Goal: Task Accomplishment & Management: Use online tool/utility

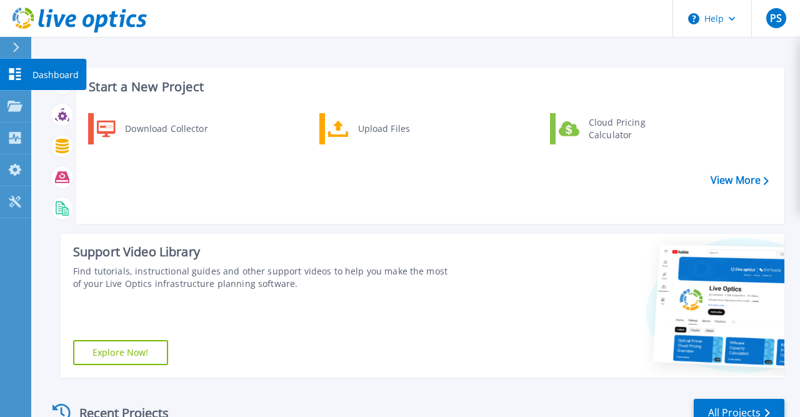
scroll to position [256, 0]
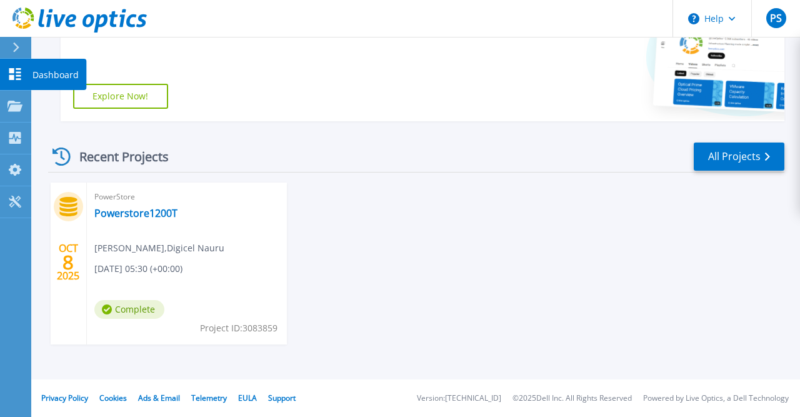
click at [54, 72] on p "Dashboard" at bounding box center [56, 75] width 46 height 33
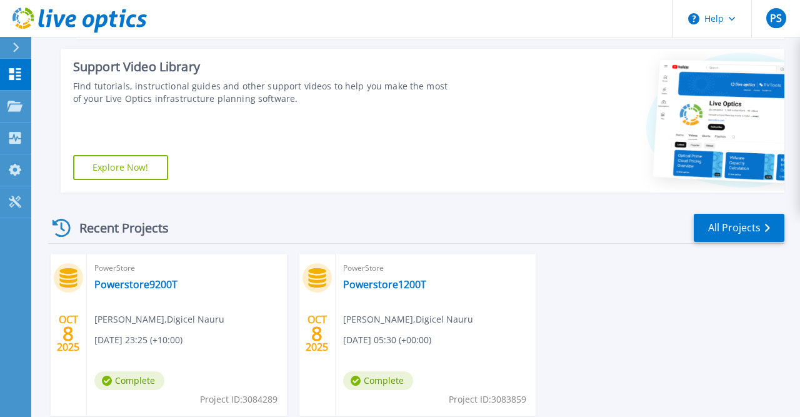
scroll to position [256, 0]
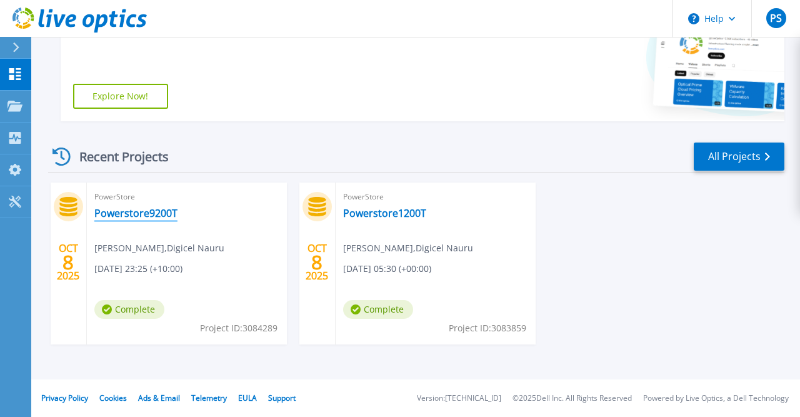
click at [139, 212] on link "Powerstore9200T" at bounding box center [135, 213] width 83 height 13
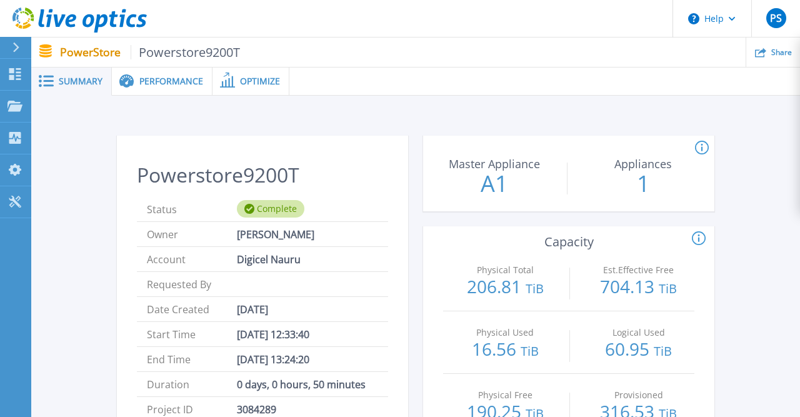
click at [161, 76] on div "Performance" at bounding box center [162, 82] width 101 height 28
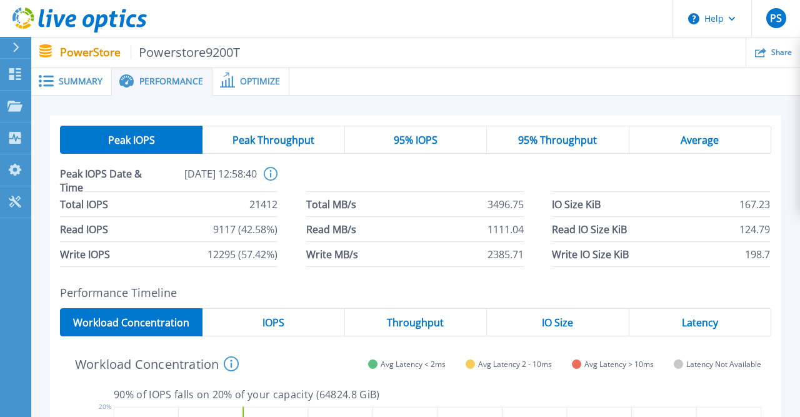
click at [677, 143] on div "Average" at bounding box center [700, 140] width 142 height 28
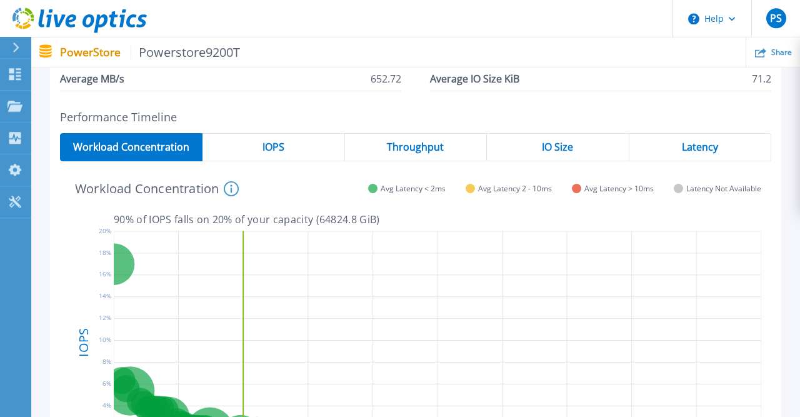
scroll to position [130, 0]
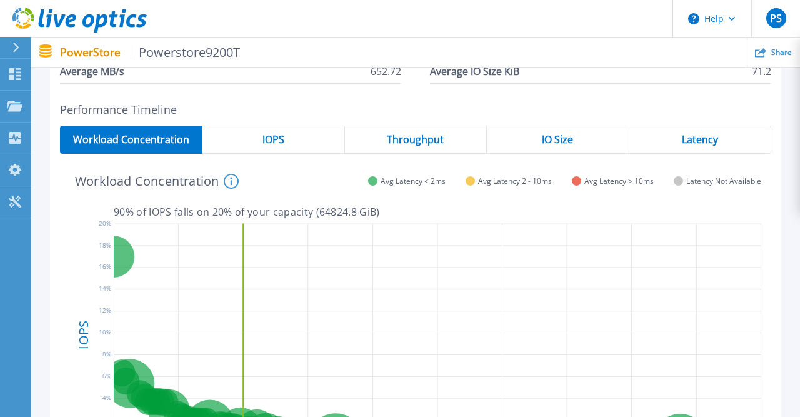
click at [276, 141] on span "IOPS" at bounding box center [274, 139] width 22 height 10
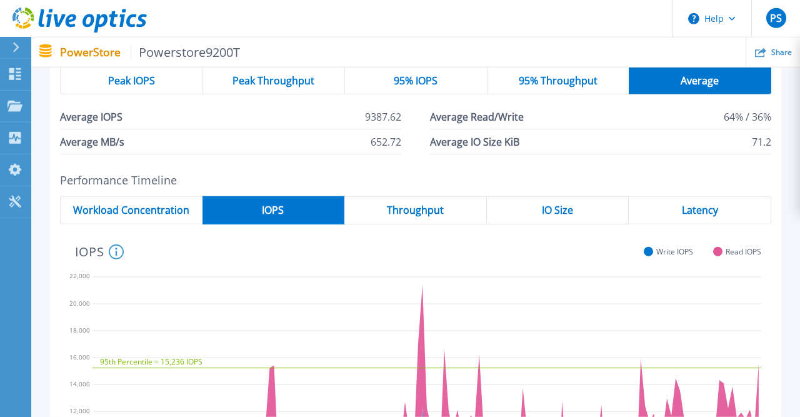
scroll to position [0, 0]
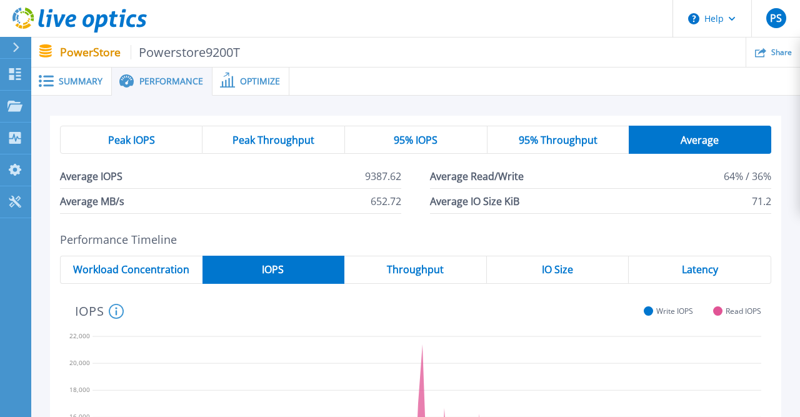
click at [437, 271] on span "Throughput" at bounding box center [415, 269] width 57 height 10
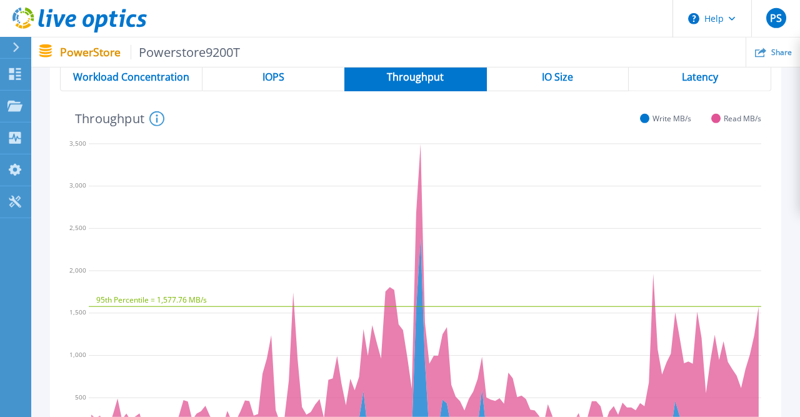
scroll to position [130, 0]
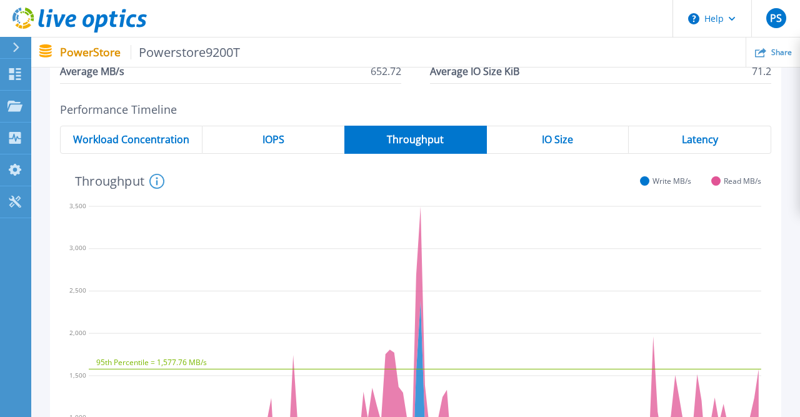
click at [288, 148] on div "IOPS" at bounding box center [274, 140] width 142 height 28
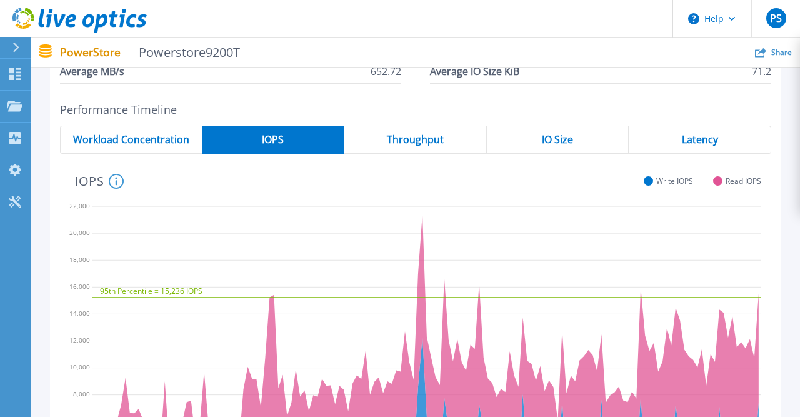
click at [441, 139] on span "Throughput" at bounding box center [415, 139] width 57 height 10
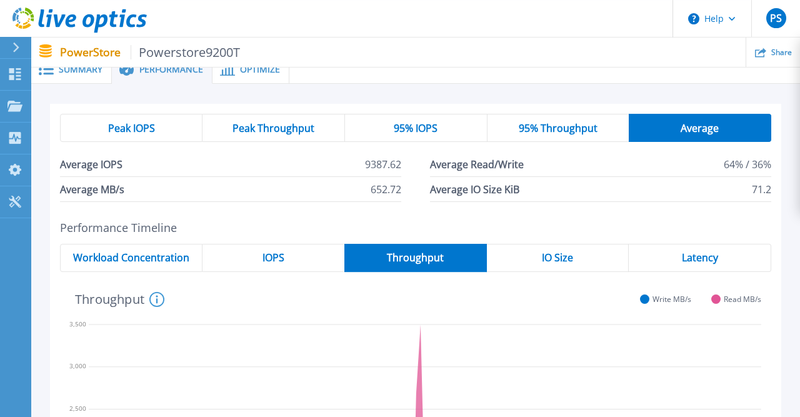
scroll to position [0, 0]
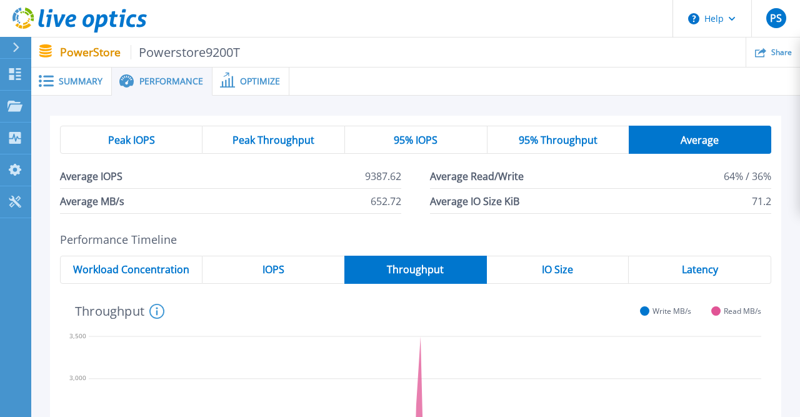
click at [551, 269] on span "IO Size" at bounding box center [557, 269] width 31 height 10
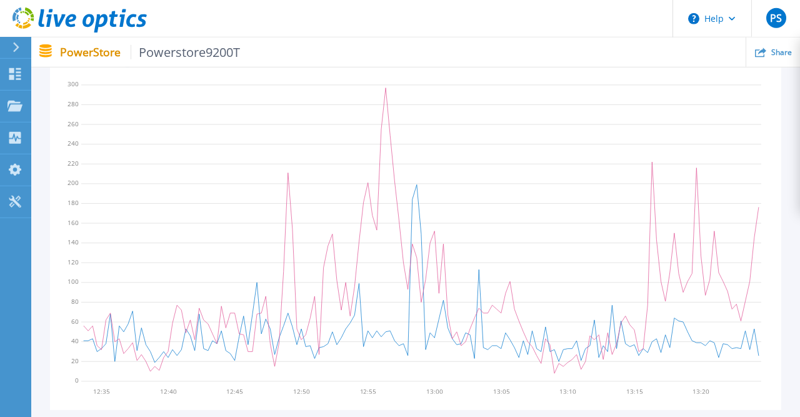
scroll to position [169, 0]
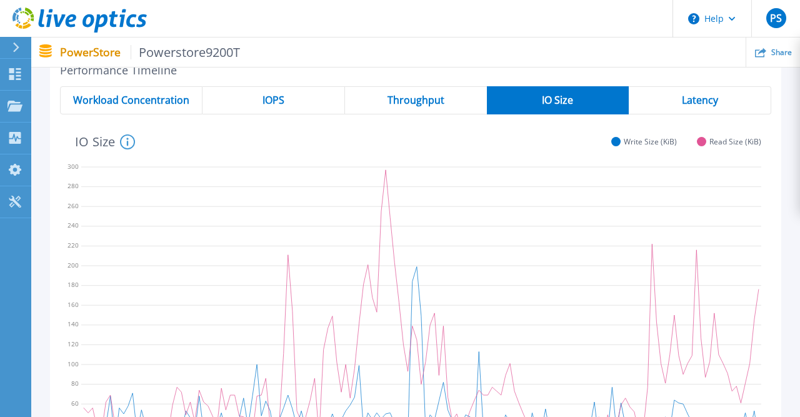
click at [684, 92] on div "Latency" at bounding box center [700, 100] width 143 height 28
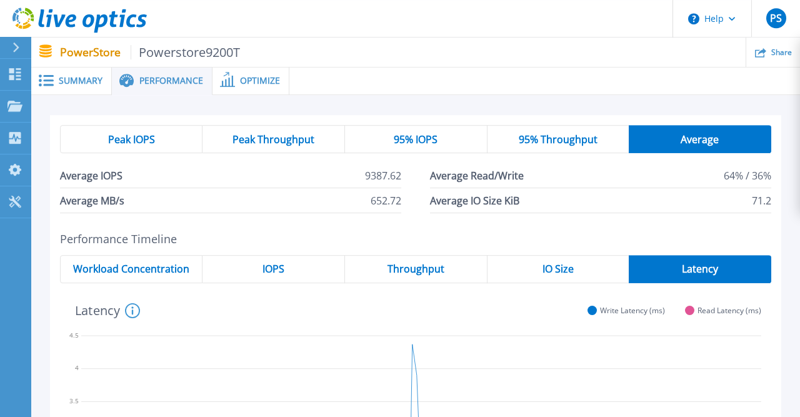
scroll to position [0, 0]
click at [266, 78] on span "Optimize" at bounding box center [260, 81] width 40 height 9
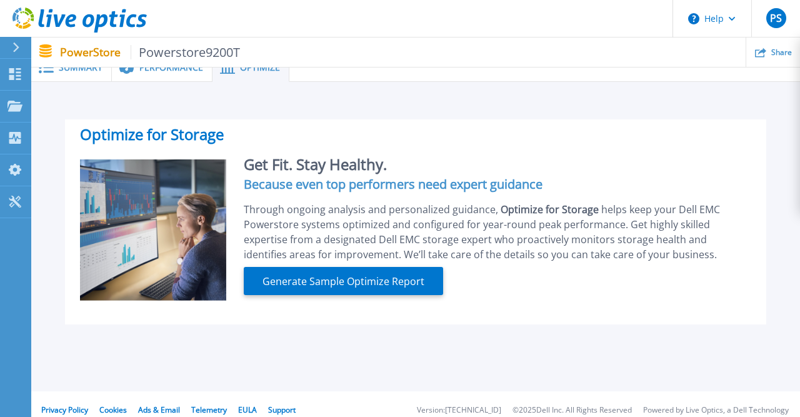
scroll to position [25, 0]
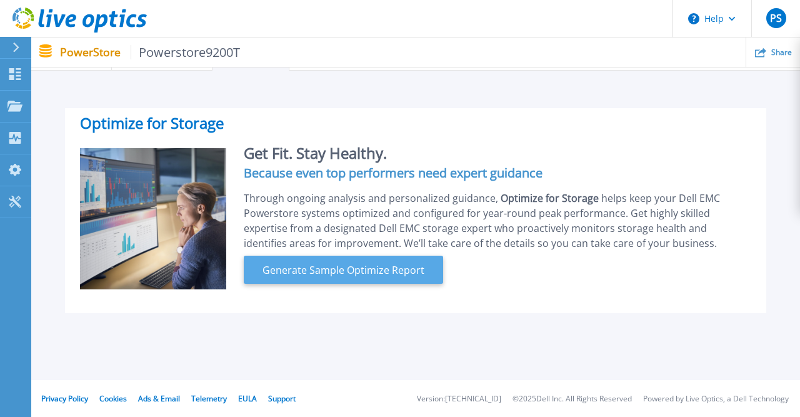
click at [353, 273] on span "Generate Sample Optimize Report" at bounding box center [344, 270] width 172 height 15
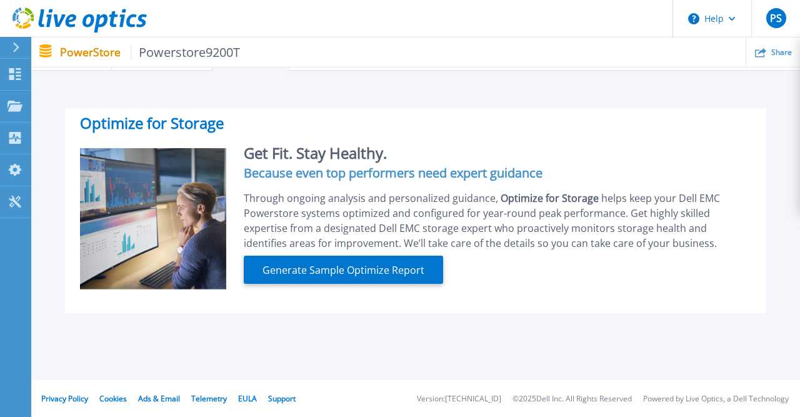
click at [232, 313] on div "Optimize for Storage Get Fit. Stay Healthy. Because even top performers need ex…" at bounding box center [415, 201] width 769 height 261
click at [344, 177] on h4 "Because even top performers need expert guidance" at bounding box center [498, 173] width 508 height 10
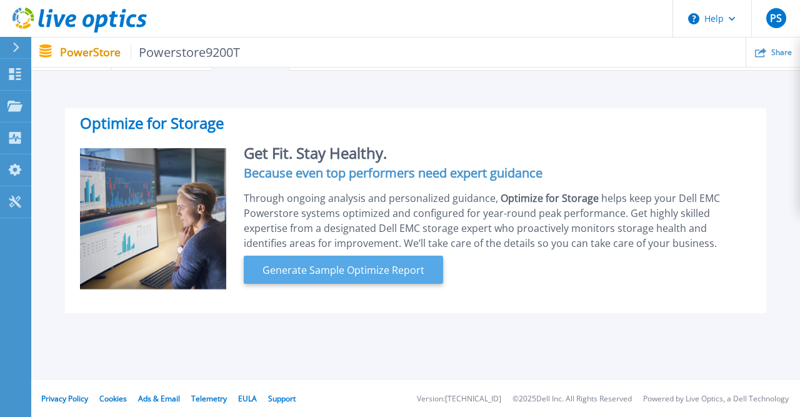
click at [388, 265] on span "Generate Sample Optimize Report" at bounding box center [344, 270] width 172 height 15
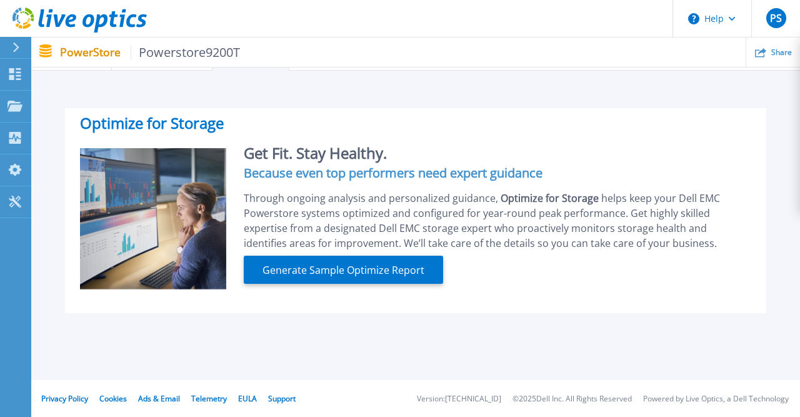
scroll to position [0, 0]
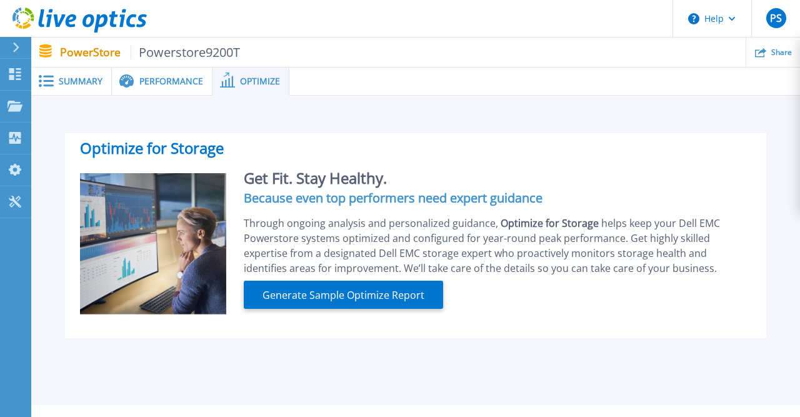
click at [158, 77] on span "Performance" at bounding box center [171, 81] width 64 height 9
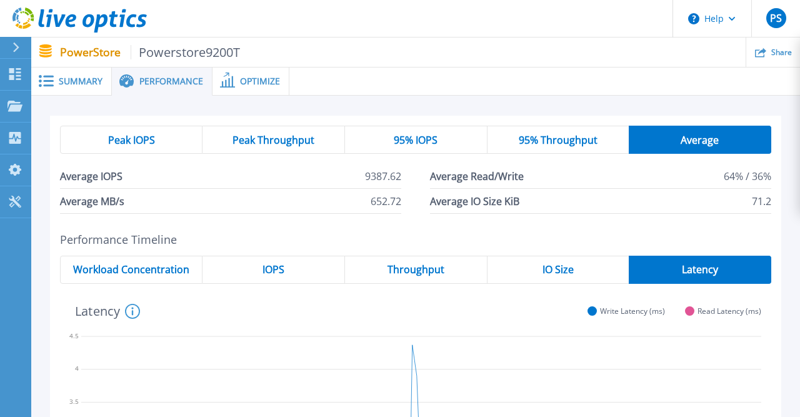
click at [279, 78] on span "Optimize" at bounding box center [260, 81] width 40 height 9
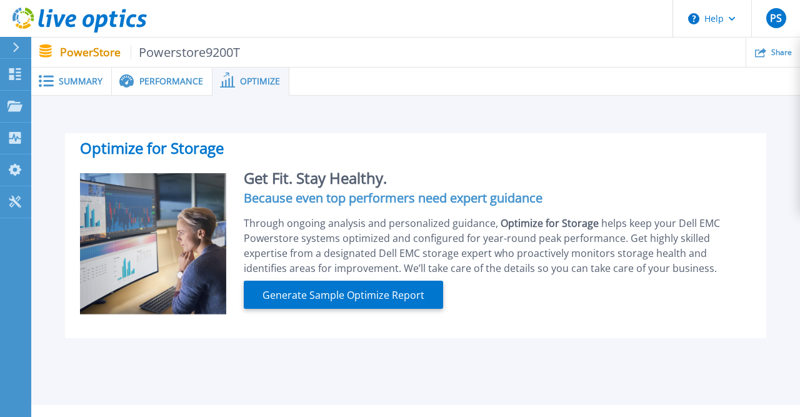
scroll to position [25, 0]
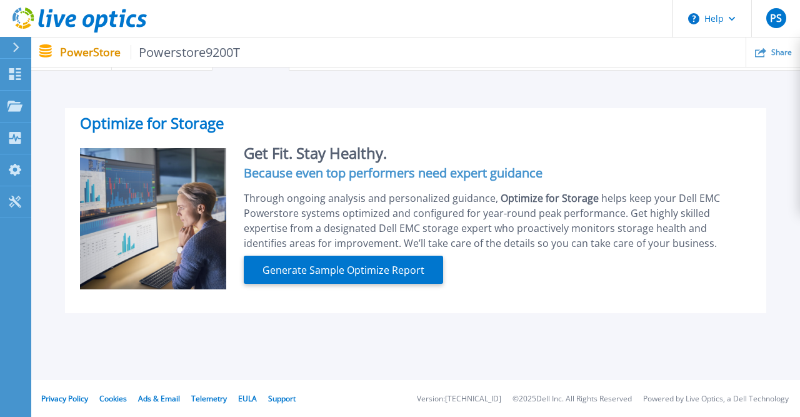
click at [223, 318] on div "Optimize for Storage Get Fit. Stay Healthy. Because even top performers need ex…" at bounding box center [415, 201] width 769 height 261
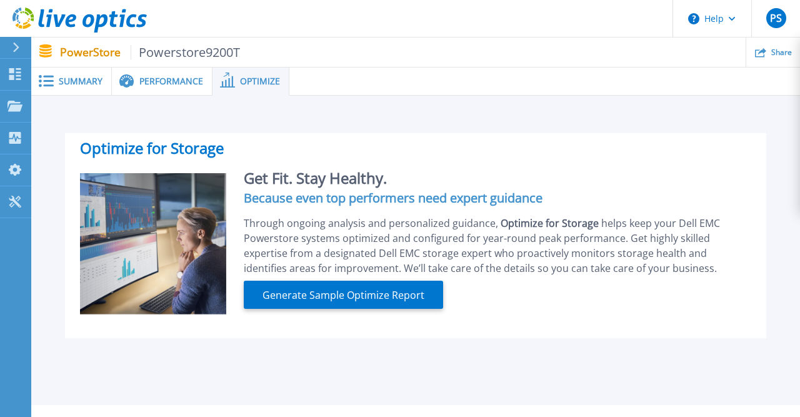
click at [404, 62] on ul "Share" at bounding box center [520, 52] width 560 height 29
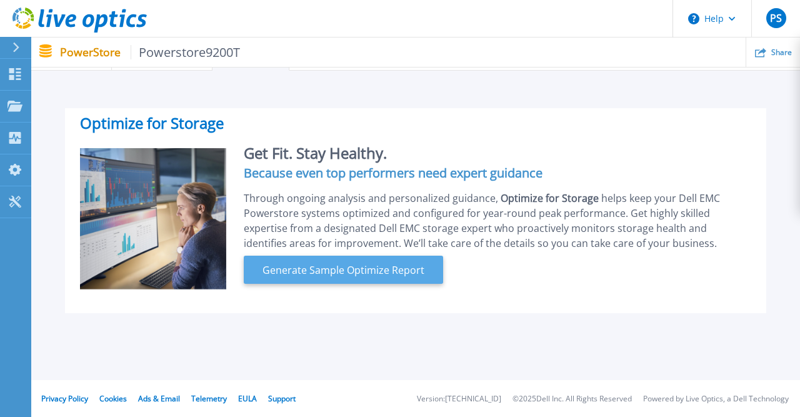
click at [349, 259] on button "Generate Sample Optimize Report" at bounding box center [343, 270] width 199 height 28
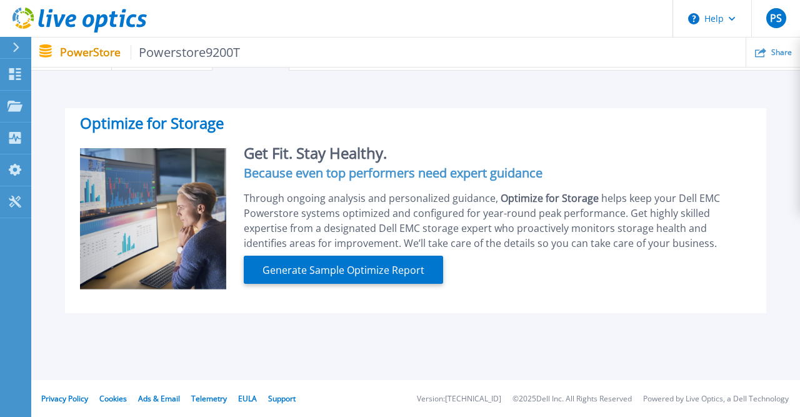
click at [103, 55] on p "PowerStore Powerstore9200T" at bounding box center [150, 52] width 181 height 14
click at [51, 76] on p "Dashboard" at bounding box center [56, 75] width 46 height 33
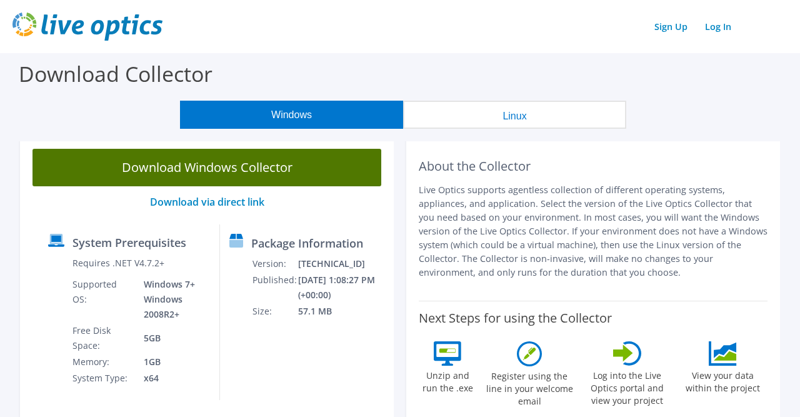
scroll to position [65, 0]
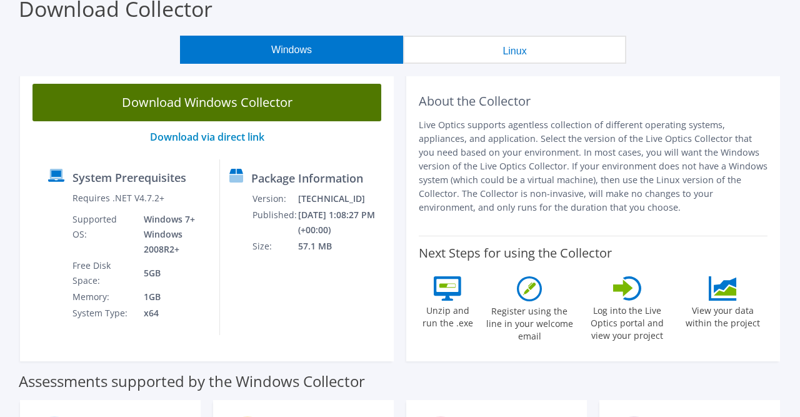
click at [294, 108] on link "Download Windows Collector" at bounding box center [207, 103] width 349 height 38
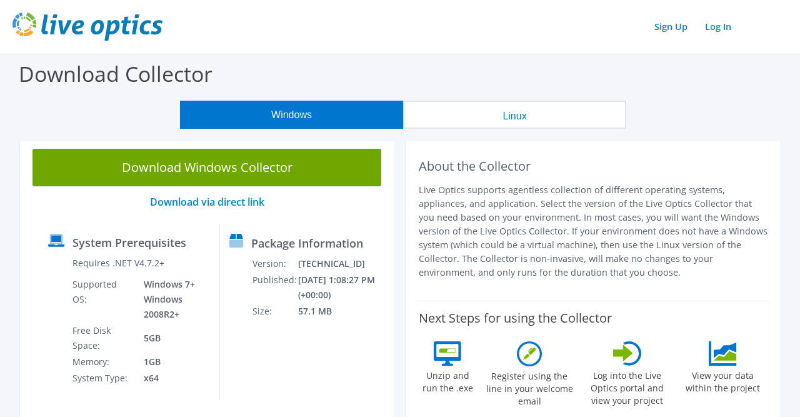
click at [539, 181] on div "About the Collector Live Optics supports agentless collection of different oper…" at bounding box center [593, 218] width 349 height 139
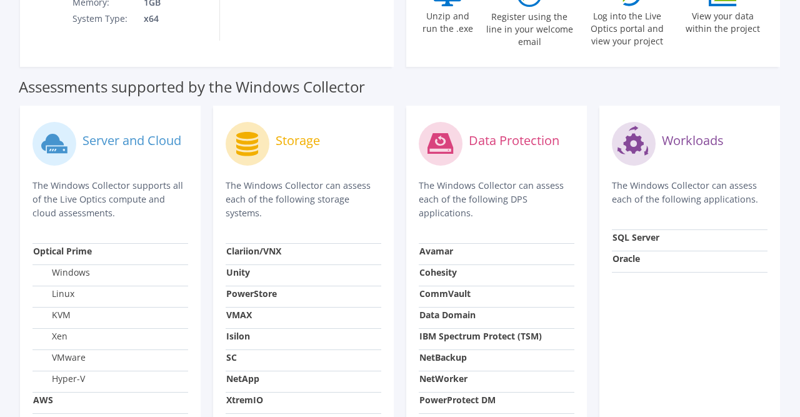
scroll to position [483, 0]
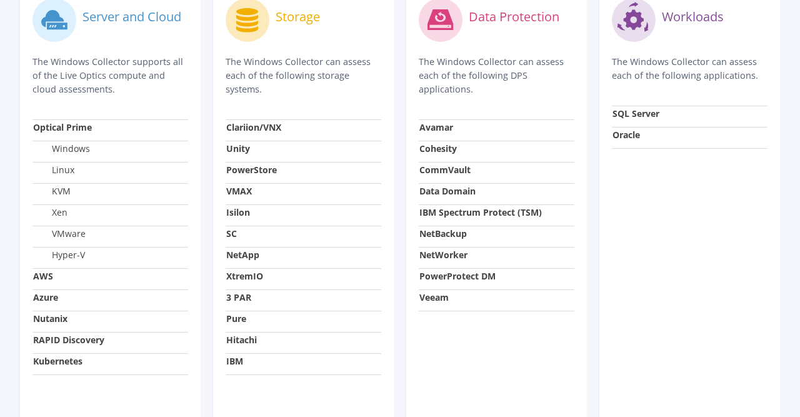
click at [248, 167] on strong "PowerStore" at bounding box center [251, 170] width 51 height 12
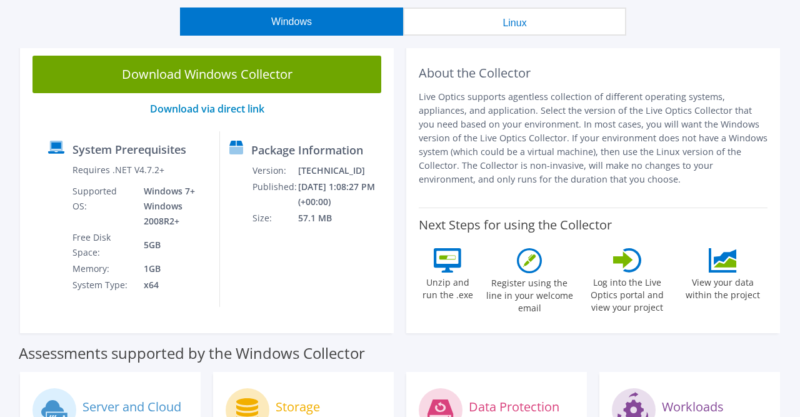
scroll to position [0, 0]
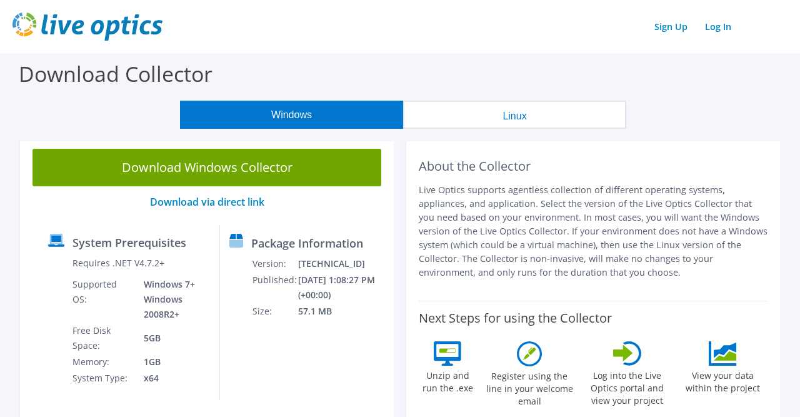
click at [760, 69] on div "Download Collector" at bounding box center [400, 77] width 788 height 48
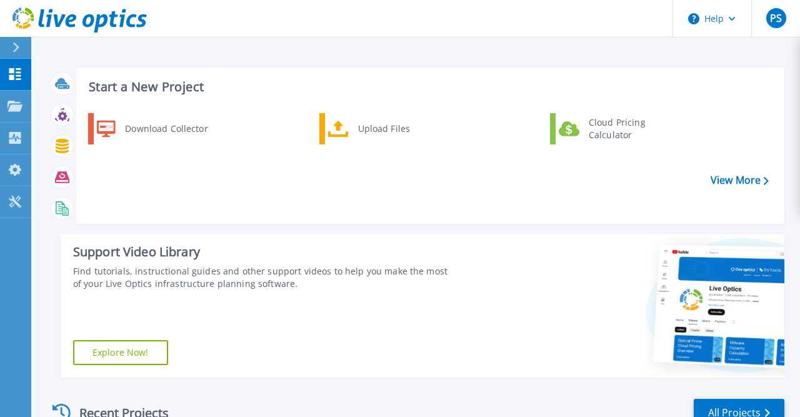
scroll to position [256, 0]
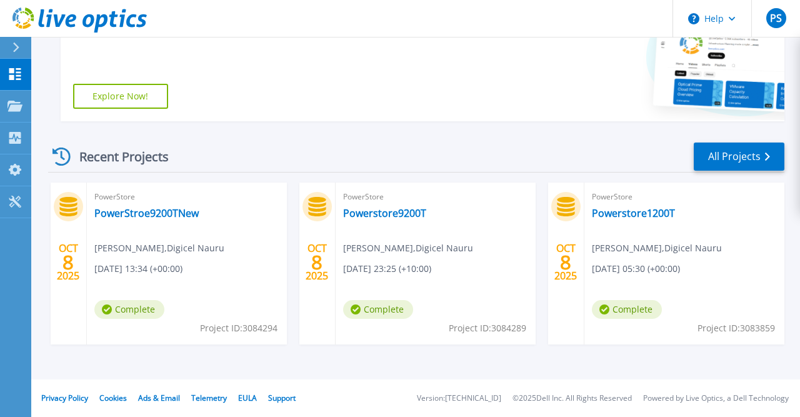
click at [131, 244] on span "[PERSON_NAME] , Digicel Nauru" at bounding box center [159, 248] width 130 height 14
click at [131, 216] on link "PowerStroe9200TNew" at bounding box center [146, 213] width 104 height 13
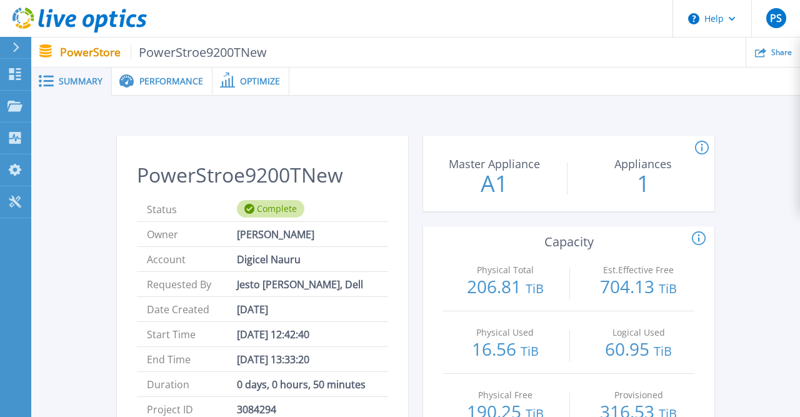
click at [174, 72] on div "Performance" at bounding box center [162, 82] width 101 height 28
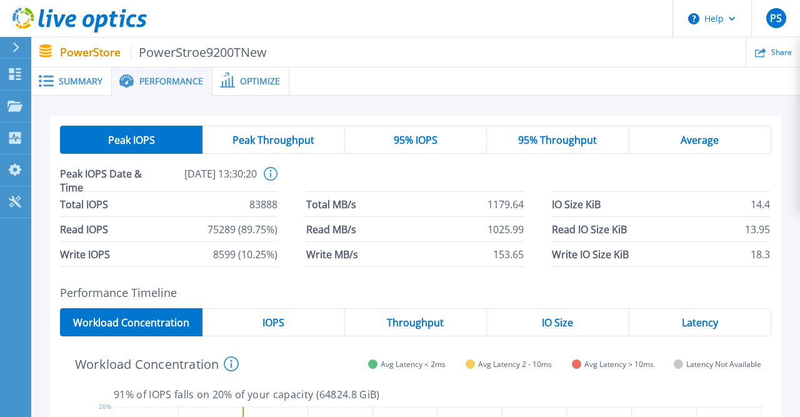
click at [294, 148] on div "Peak Throughput" at bounding box center [274, 140] width 142 height 28
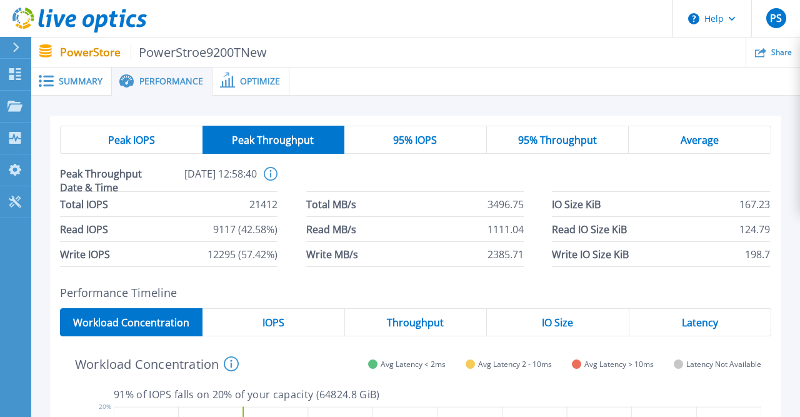
click at [157, 142] on div "Peak IOPS" at bounding box center [131, 140] width 143 height 28
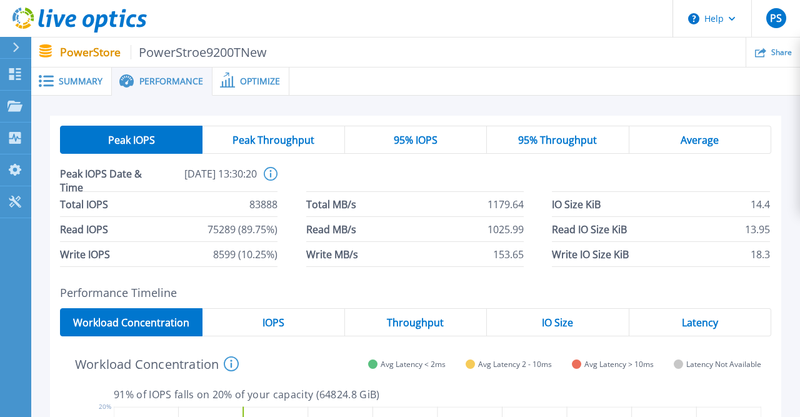
click at [88, 81] on span "Summary" at bounding box center [81, 81] width 44 height 9
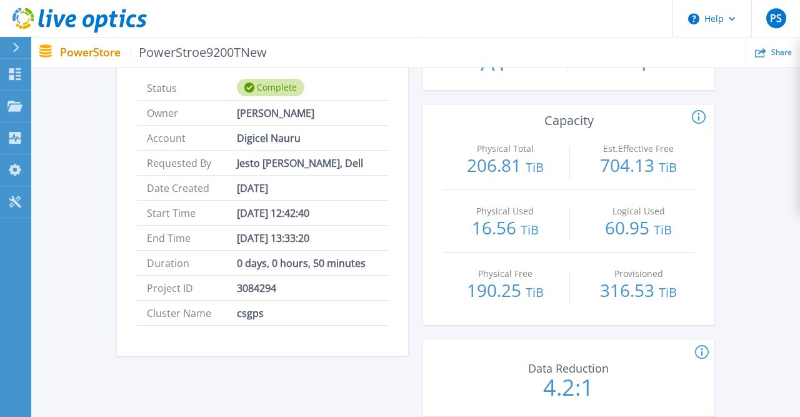
scroll to position [130, 0]
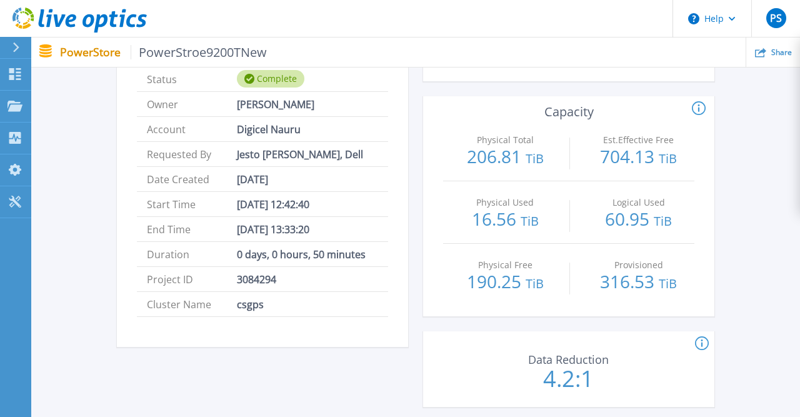
drag, startPoint x: 239, startPoint y: 202, endPoint x: 364, endPoint y: 234, distance: 129.8
click at [364, 234] on ul "Status Complete Owner Prakash Subramanian Account Digicel Nauru Requested By Je…" at bounding box center [262, 192] width 251 height 250
click at [358, 231] on li "End Time Oct 08, 2025 13:33:20" at bounding box center [262, 229] width 251 height 25
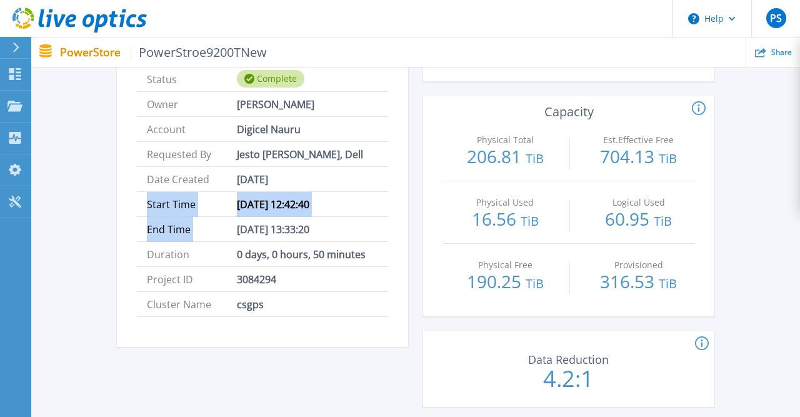
drag, startPoint x: 358, startPoint y: 231, endPoint x: 148, endPoint y: 206, distance: 211.5
click at [148, 206] on ul "Status Complete Owner Prakash Subramanian Account Digicel Nauru Requested By Je…" at bounding box center [262, 192] width 251 height 250
click at [148, 206] on span "Start Time" at bounding box center [192, 204] width 90 height 24
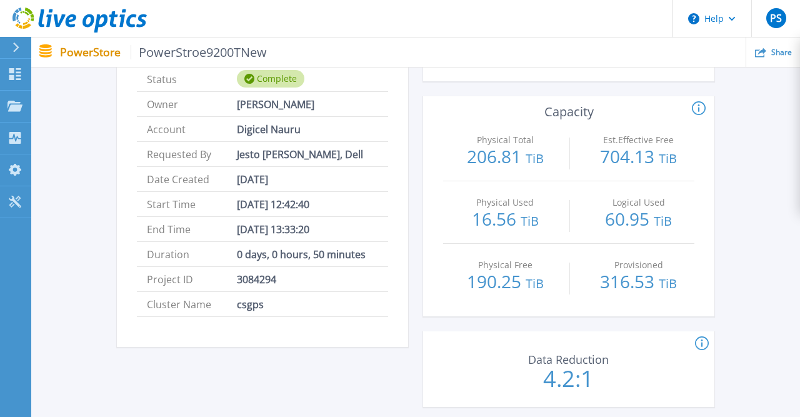
drag, startPoint x: 148, startPoint y: 206, endPoint x: 348, endPoint y: 229, distance: 201.3
click at [348, 229] on ul "Status Complete Owner Prakash Subramanian Account Digicel Nauru Requested By Je…" at bounding box center [262, 192] width 251 height 250
click at [348, 229] on li "End Time Oct 08, 2025 13:33:20" at bounding box center [262, 229] width 251 height 25
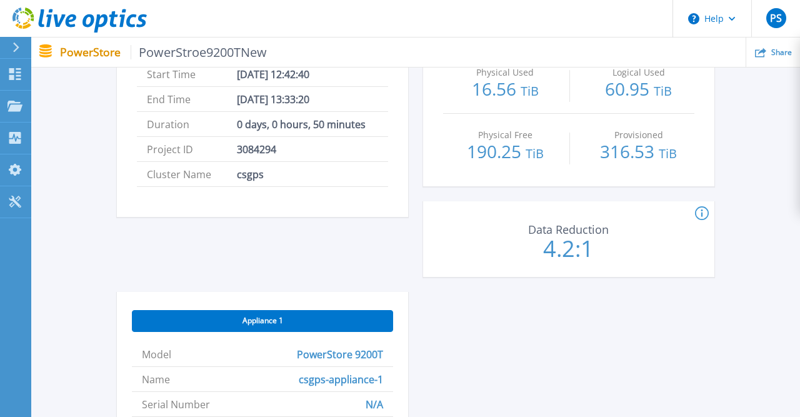
scroll to position [0, 0]
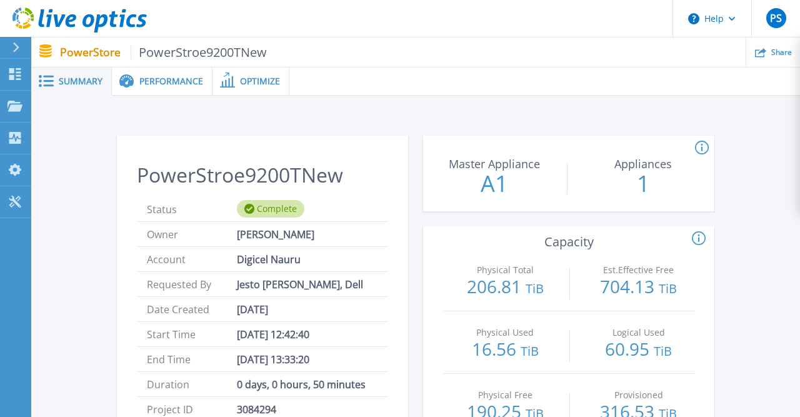
click at [169, 82] on span "Performance" at bounding box center [171, 81] width 64 height 9
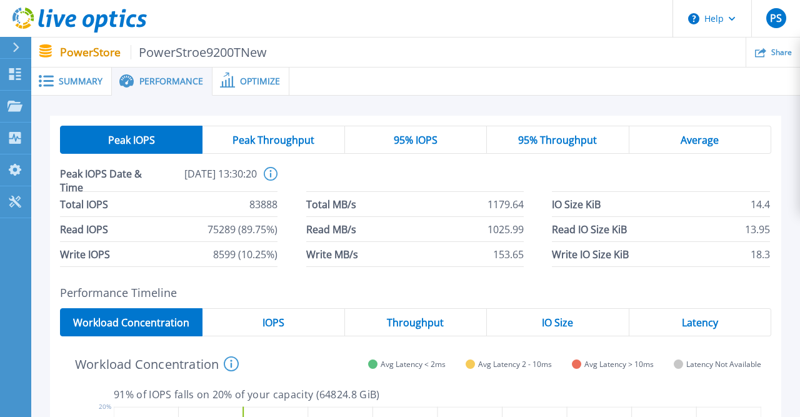
click at [258, 77] on span "Optimize" at bounding box center [260, 81] width 40 height 9
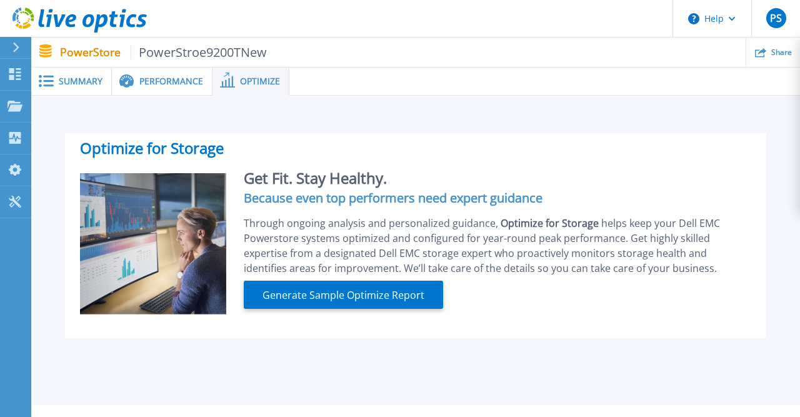
click at [161, 81] on span "Performance" at bounding box center [171, 81] width 64 height 9
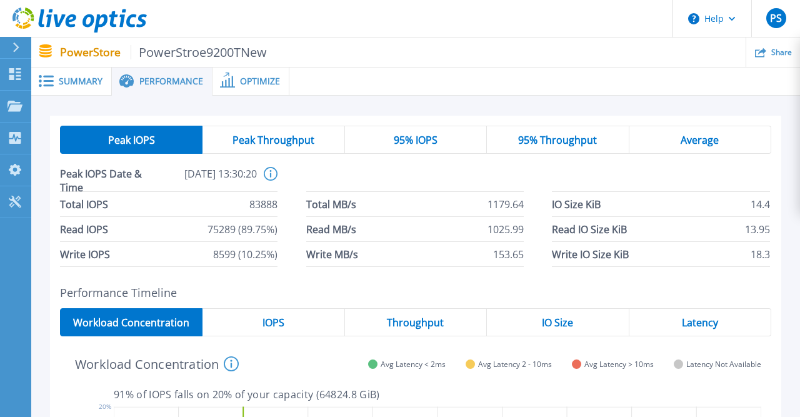
click at [543, 314] on div "IO Size" at bounding box center [558, 322] width 142 height 28
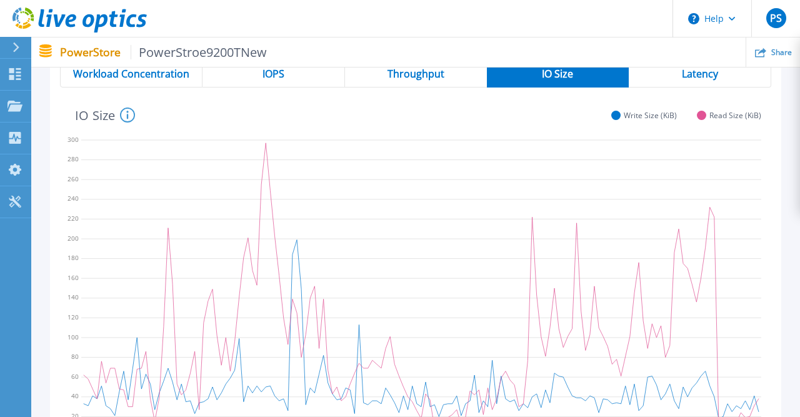
scroll to position [195, 0]
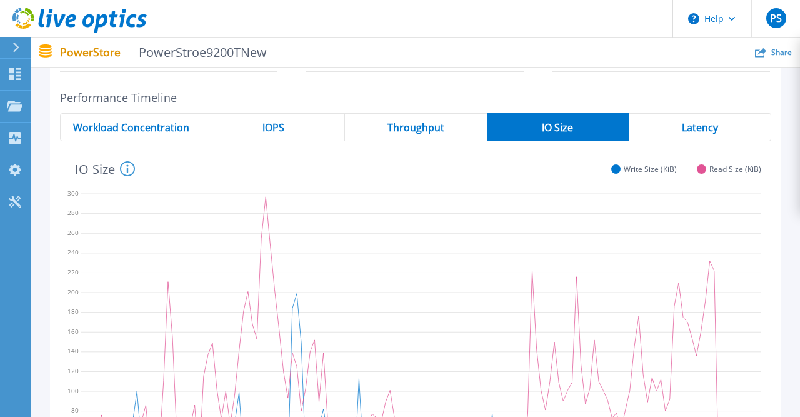
click at [689, 124] on span "Latency" at bounding box center [700, 128] width 36 height 10
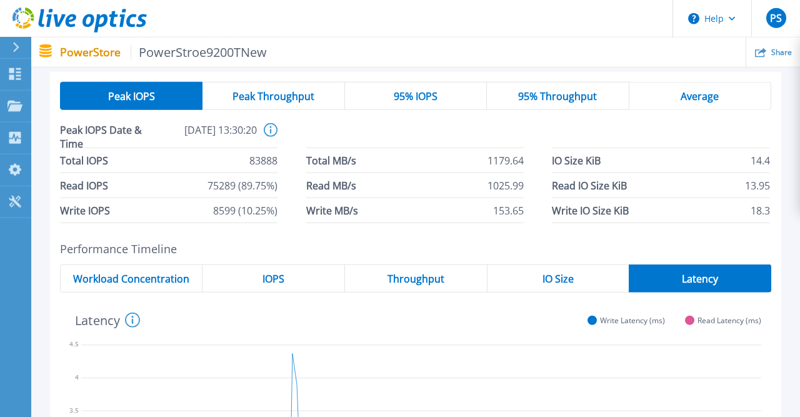
scroll to position [0, 0]
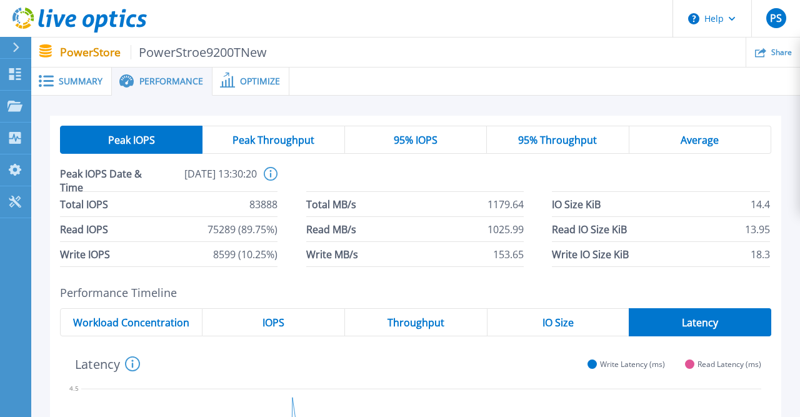
click at [416, 136] on span "95% IOPS" at bounding box center [416, 140] width 44 height 10
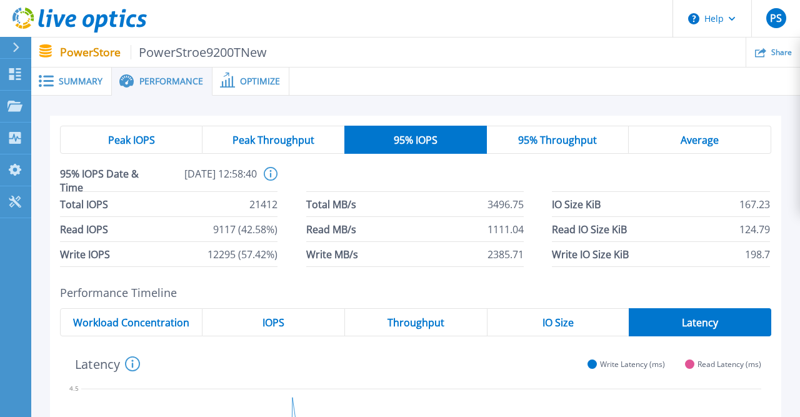
click at [666, 133] on div "Average" at bounding box center [700, 140] width 143 height 28
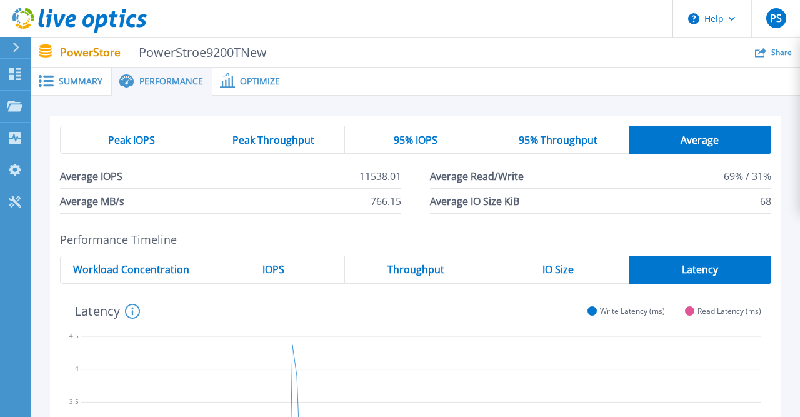
click at [472, 199] on span "Average IO Size KiB" at bounding box center [474, 201] width 89 height 24
click at [479, 163] on div "Peak IOPS Peak Throughput 95% IOPS 95% Throughput Average Average IOPS 11538.01…" at bounding box center [415, 170] width 711 height 88
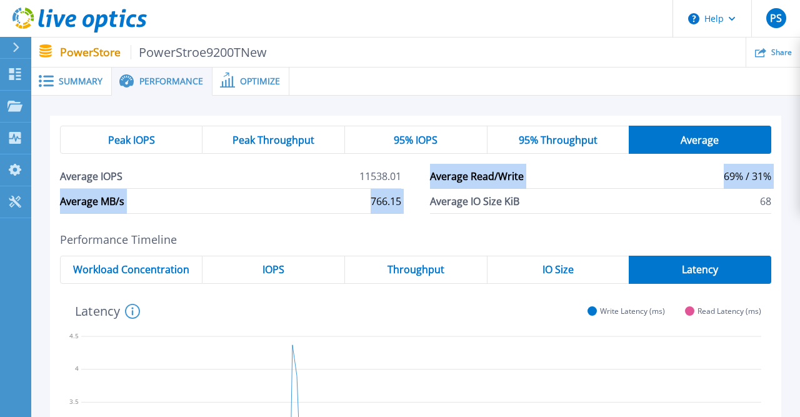
drag, startPoint x: 479, startPoint y: 163, endPoint x: 484, endPoint y: 204, distance: 41.5
click at [484, 204] on div "Peak IOPS Peak Throughput 95% IOPS 95% Throughput Average Average IOPS 11538.01…" at bounding box center [415, 170] width 711 height 88
click at [484, 204] on span "Average IO Size KiB" at bounding box center [474, 201] width 89 height 24
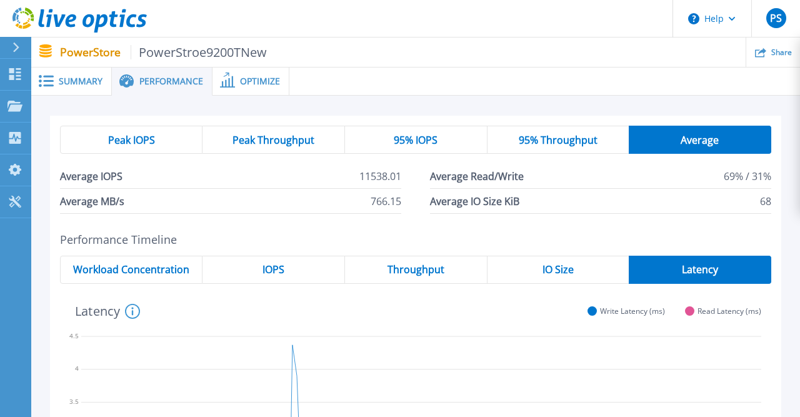
click at [86, 83] on span "Summary" at bounding box center [81, 81] width 44 height 9
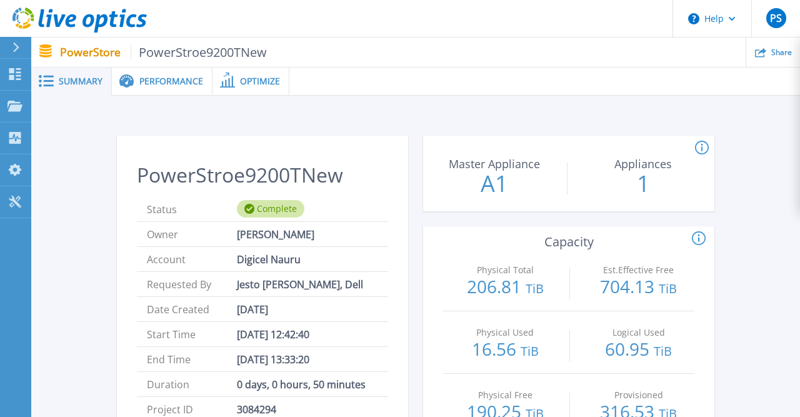
click at [166, 81] on span "Performance" at bounding box center [171, 81] width 64 height 9
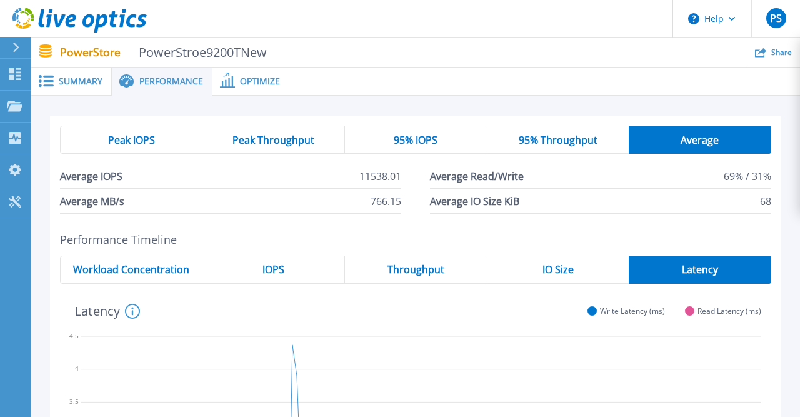
click at [264, 143] on span "Peak Throughput" at bounding box center [274, 140] width 82 height 10
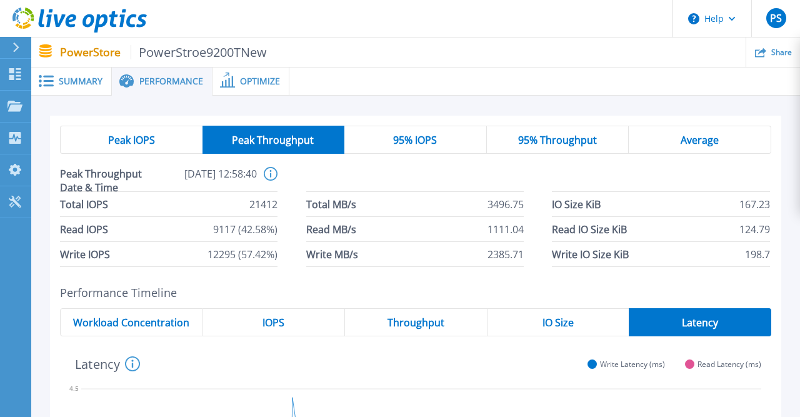
click at [433, 140] on span "95% IOPS" at bounding box center [415, 140] width 44 height 10
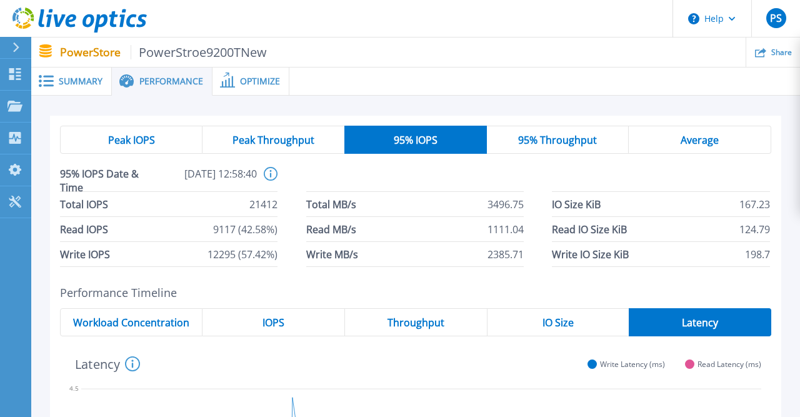
click at [254, 84] on span "Optimize" at bounding box center [260, 81] width 40 height 9
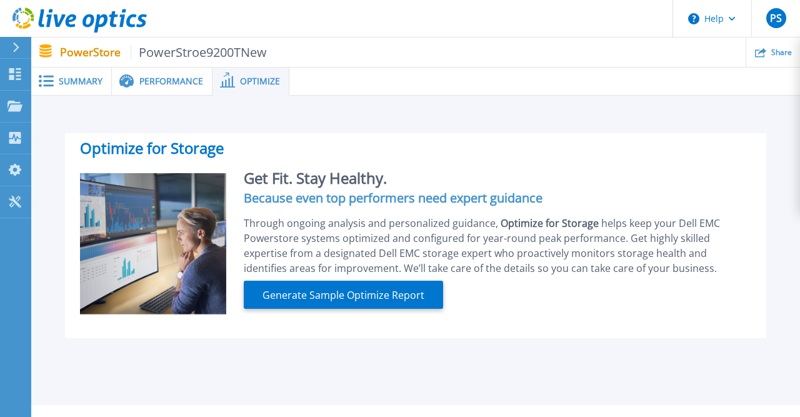
click at [336, 310] on div "Get Fit. Stay Healthy. Because even top performers need expert guidance Through…" at bounding box center [488, 244] width 525 height 143
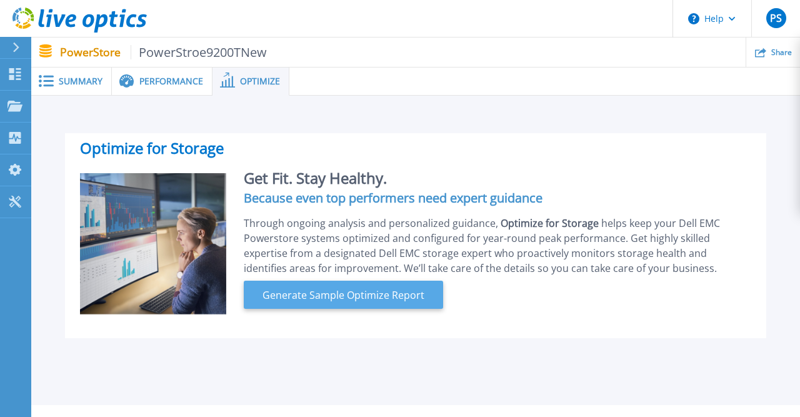
click at [338, 298] on span "Generate Sample Optimize Report" at bounding box center [344, 295] width 172 height 15
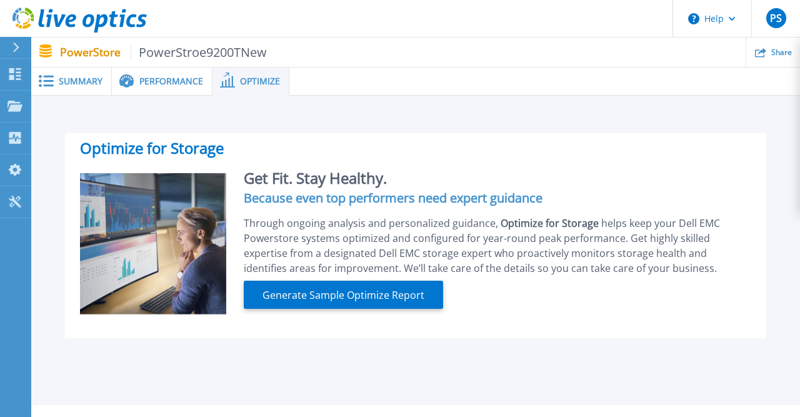
click at [71, 74] on div "Summary" at bounding box center [71, 82] width 81 height 28
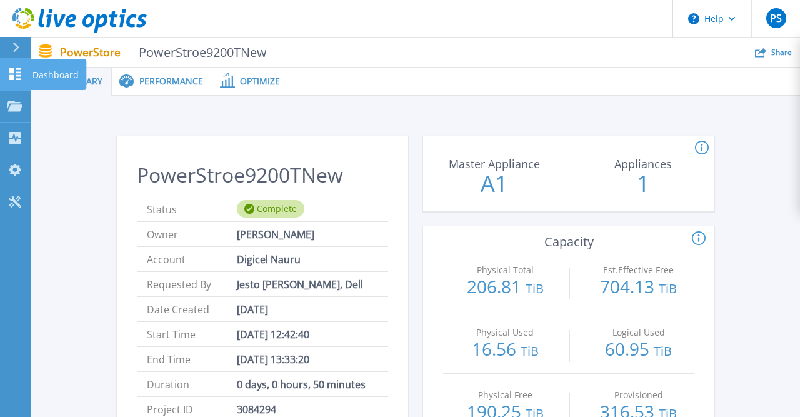
click at [54, 76] on p "Dashboard" at bounding box center [56, 75] width 46 height 33
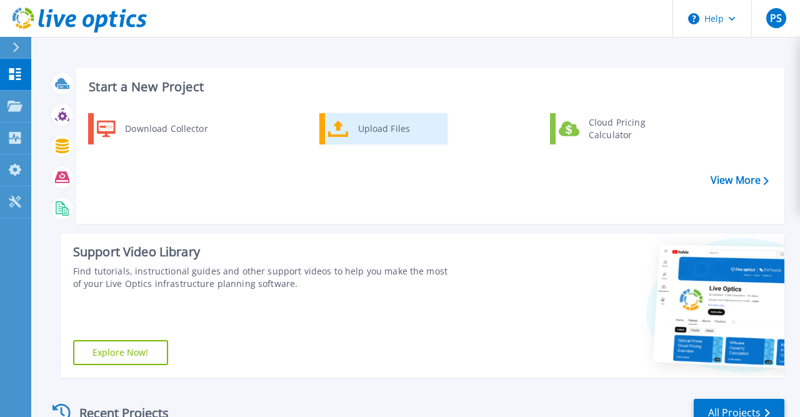
click at [352, 123] on link "Upload Files" at bounding box center [383, 128] width 128 height 31
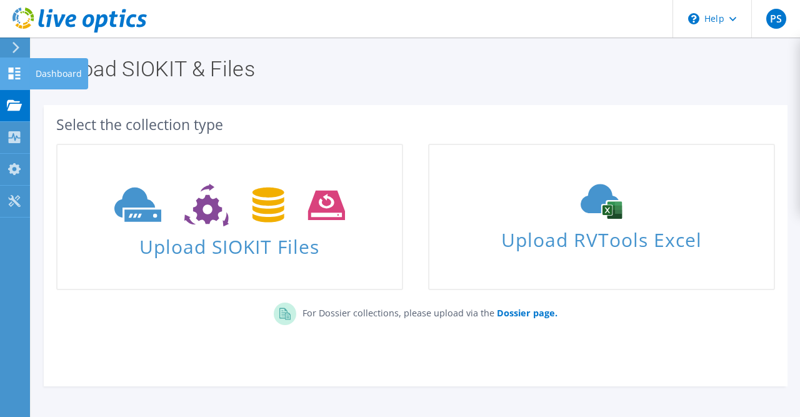
click at [79, 71] on div "Dashboard" at bounding box center [58, 73] width 59 height 31
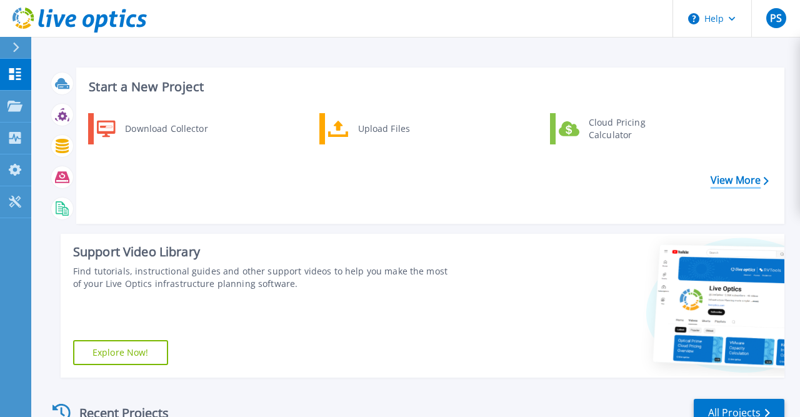
click at [732, 179] on link "View More" at bounding box center [740, 180] width 58 height 12
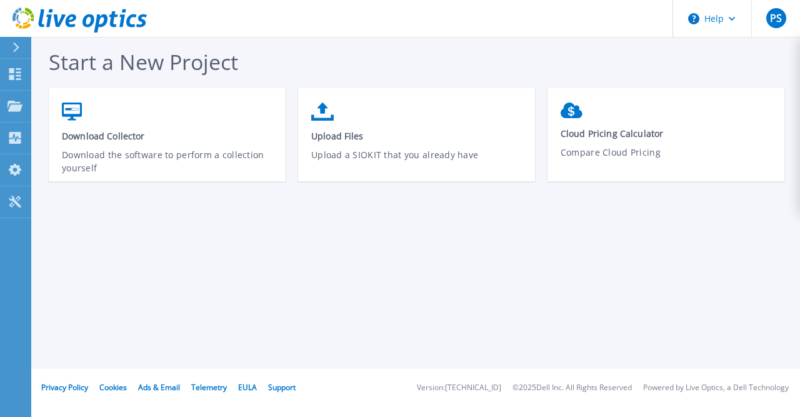
click at [65, 204] on div "Start a New Project Download Collector Download the software to perform a colle…" at bounding box center [415, 184] width 769 height 369
click at [68, 72] on p "Dashboard" at bounding box center [56, 75] width 46 height 33
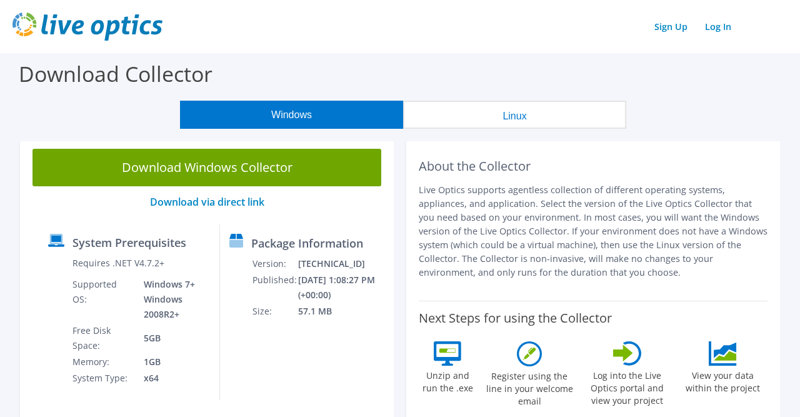
click at [534, 223] on p "Live Optics supports agentless collection of different operating systems, appli…" at bounding box center [593, 231] width 349 height 96
drag, startPoint x: 421, startPoint y: 167, endPoint x: 663, endPoint y: 272, distance: 263.7
click at [663, 272] on div "About the Collector Live Optics supports agentless collection of different oper…" at bounding box center [593, 218] width 349 height 139
click at [663, 272] on p "Live Optics supports agentless collection of different operating systems, appli…" at bounding box center [593, 231] width 349 height 96
drag, startPoint x: 663, startPoint y: 272, endPoint x: 425, endPoint y: 159, distance: 262.8
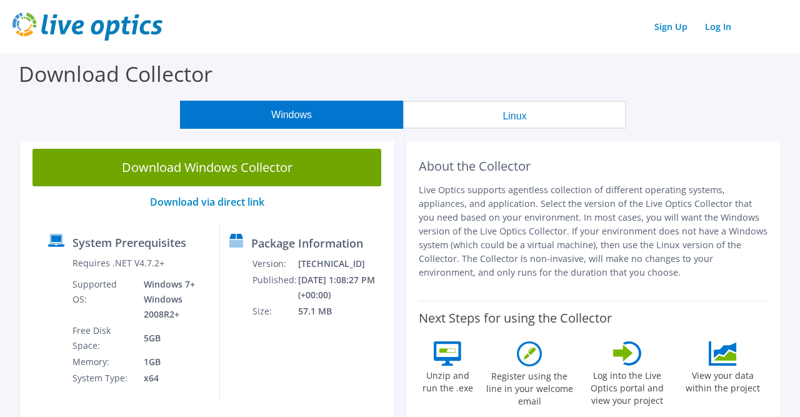
click at [425, 159] on div "About the Collector Live Optics supports agentless collection of different oper…" at bounding box center [593, 218] width 349 height 139
click at [425, 159] on h2 "About the Collector" at bounding box center [593, 166] width 349 height 15
drag, startPoint x: 425, startPoint y: 159, endPoint x: 673, endPoint y: 271, distance: 272.2
click at [673, 271] on div "About the Collector Live Optics supports agentless collection of different oper…" at bounding box center [593, 218] width 349 height 139
click at [673, 271] on p "Live Optics supports agentless collection of different operating systems, appli…" at bounding box center [593, 231] width 349 height 96
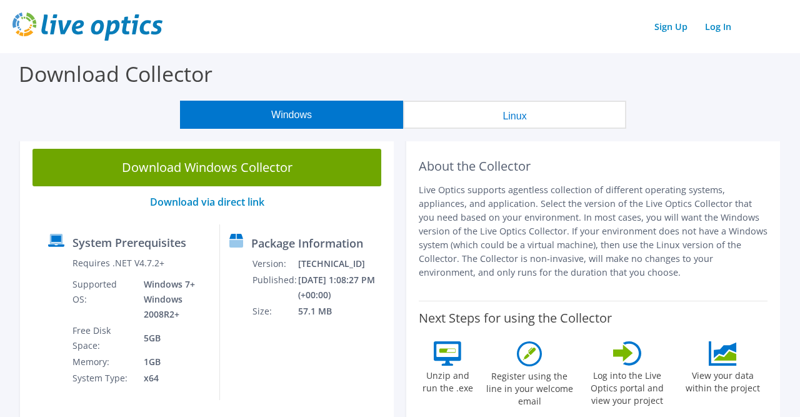
click at [673, 271] on p "Live Optics supports agentless collection of different operating systems, appli…" at bounding box center [593, 231] width 349 height 96
drag, startPoint x: 673, startPoint y: 271, endPoint x: 430, endPoint y: 156, distance: 269.2
click at [430, 156] on div "About the Collector Live Optics supports agentless collection of different oper…" at bounding box center [593, 218] width 349 height 139
click at [425, 166] on h2 "About the Collector" at bounding box center [593, 166] width 349 height 15
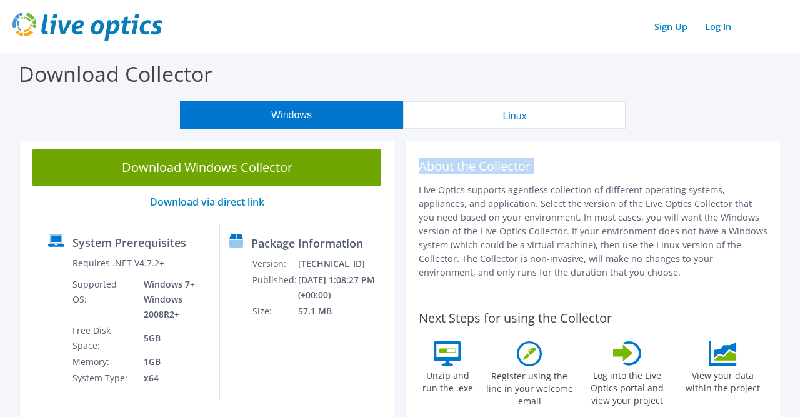
drag, startPoint x: 425, startPoint y: 166, endPoint x: 667, endPoint y: 286, distance: 270.0
click at [667, 286] on div "About the Collector Live Optics supports agentless collection of different oper…" at bounding box center [593, 218] width 349 height 139
click at [666, 281] on div "About the Collector Live Optics supports agentless collection of different oper…" at bounding box center [593, 218] width 349 height 139
